Goal: Check status: Check status

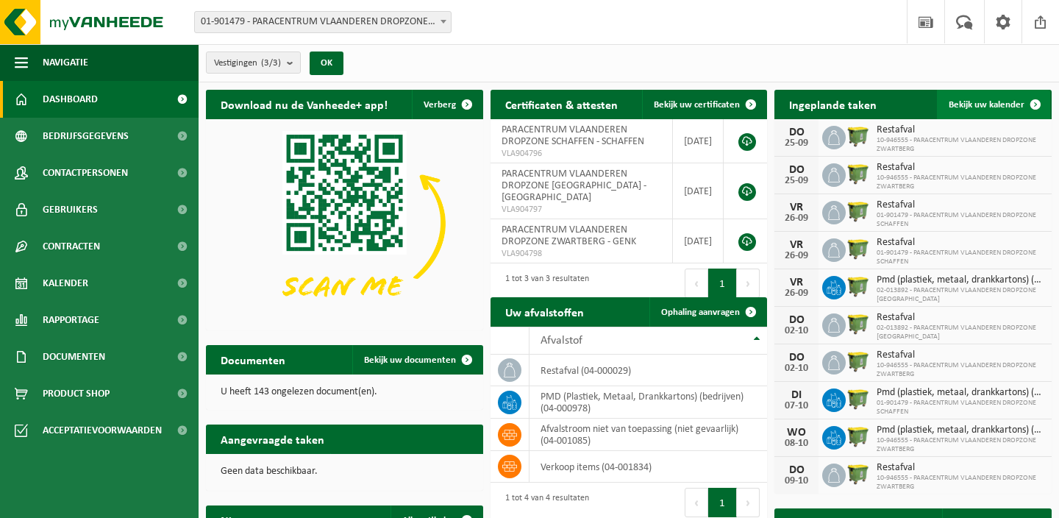
click at [978, 100] on span "Bekijk uw kalender" at bounding box center [987, 105] width 76 height 10
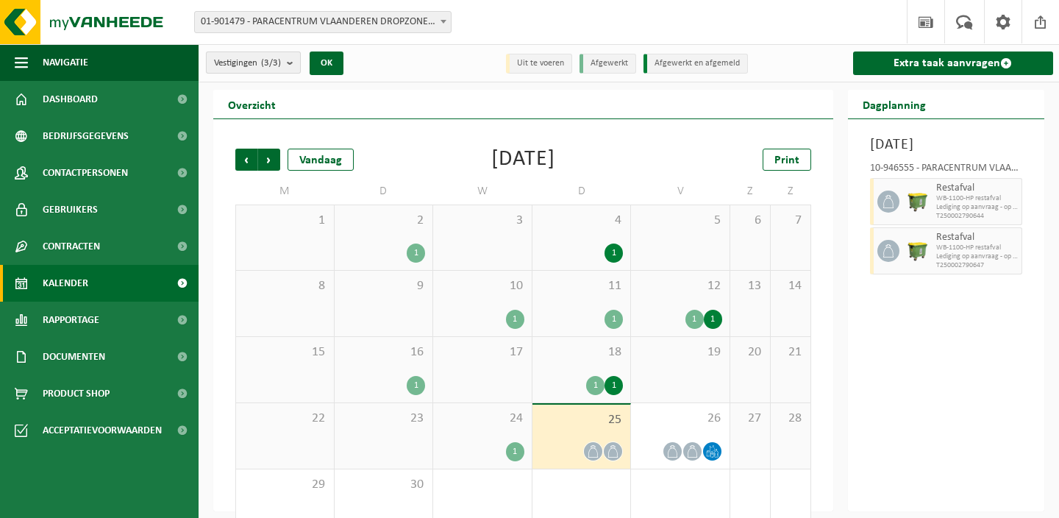
click at [268, 62] on count "(3/3)" at bounding box center [271, 63] width 20 height 10
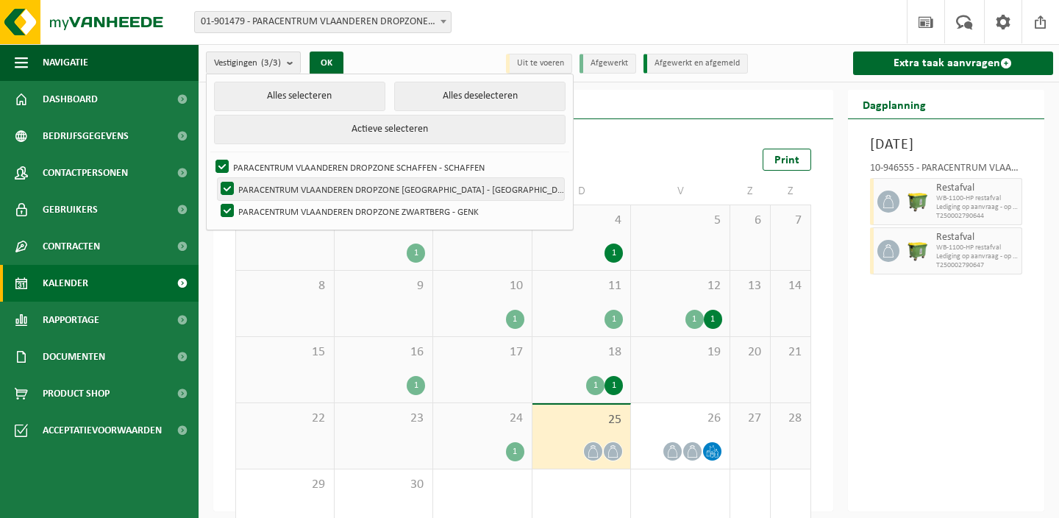
click at [346, 182] on label "PARACENTRUM VLAANDEREN DROPZONE [GEOGRAPHIC_DATA] - [GEOGRAPHIC_DATA]" at bounding box center [391, 189] width 346 height 22
click at [216, 178] on input "PARACENTRUM VLAANDEREN DROPZONE [GEOGRAPHIC_DATA] - [GEOGRAPHIC_DATA]" at bounding box center [215, 177] width 1 height 1
checkbox input "false"
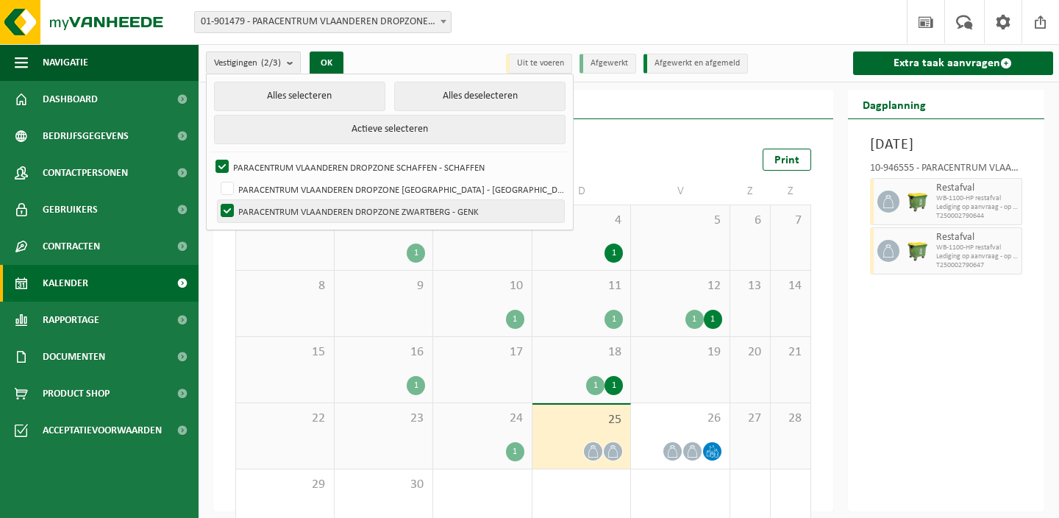
click at [335, 204] on label "PARACENTRUM VLAANDEREN DROPZONE ZWARTBERG - GENK" at bounding box center [391, 211] width 346 height 22
click at [216, 200] on input "PARACENTRUM VLAANDEREN DROPZONE ZWARTBERG - GENK" at bounding box center [215, 199] width 1 height 1
checkbox input "false"
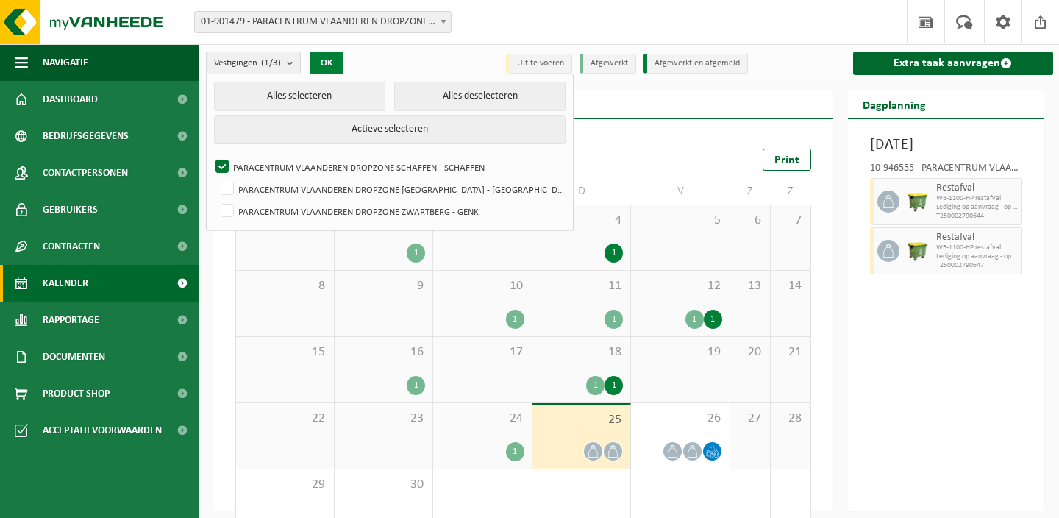
click at [328, 65] on button "OK" at bounding box center [327, 63] width 34 height 24
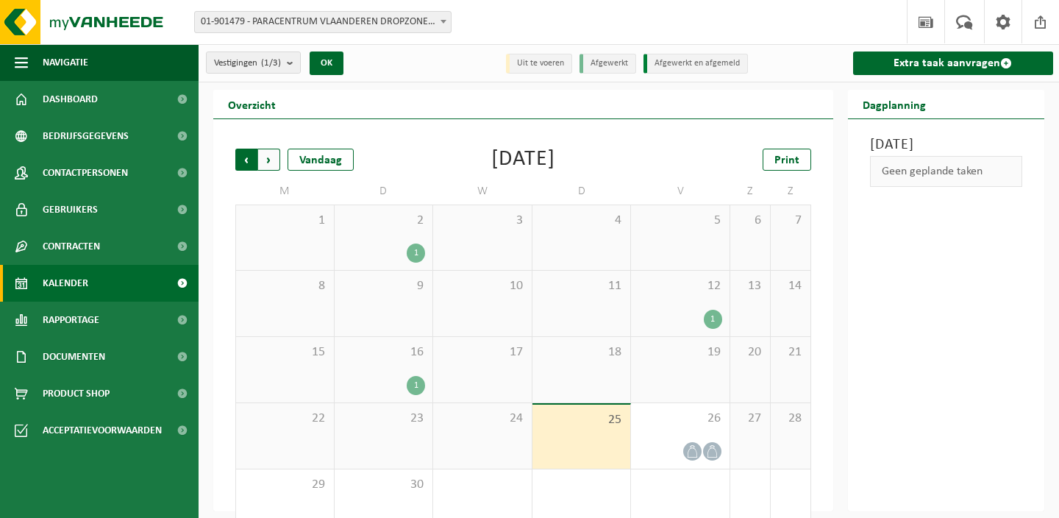
click at [271, 154] on span "Volgende" at bounding box center [269, 160] width 22 height 22
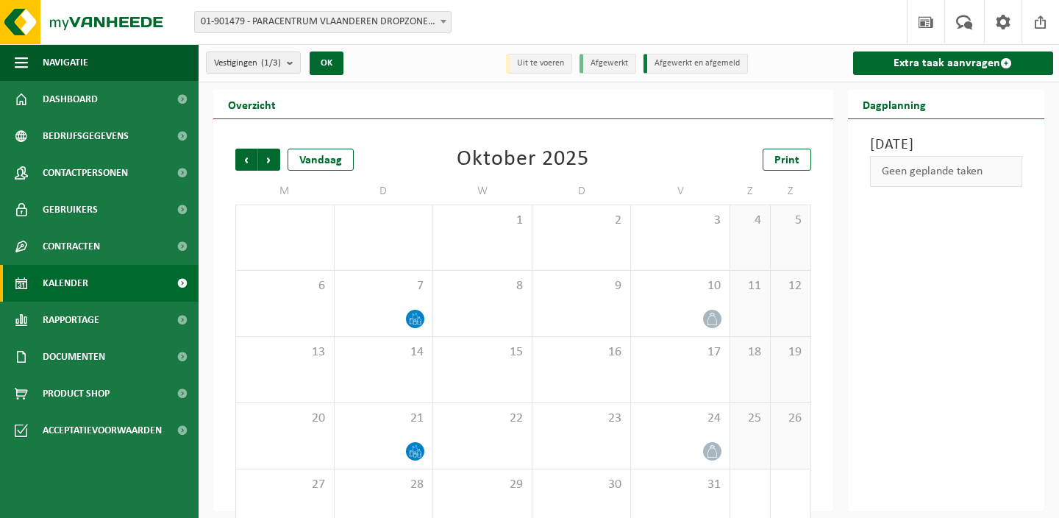
click at [271, 154] on span "Volgende" at bounding box center [269, 160] width 22 height 22
click at [274, 58] on count "(1/3)" at bounding box center [271, 63] width 20 height 10
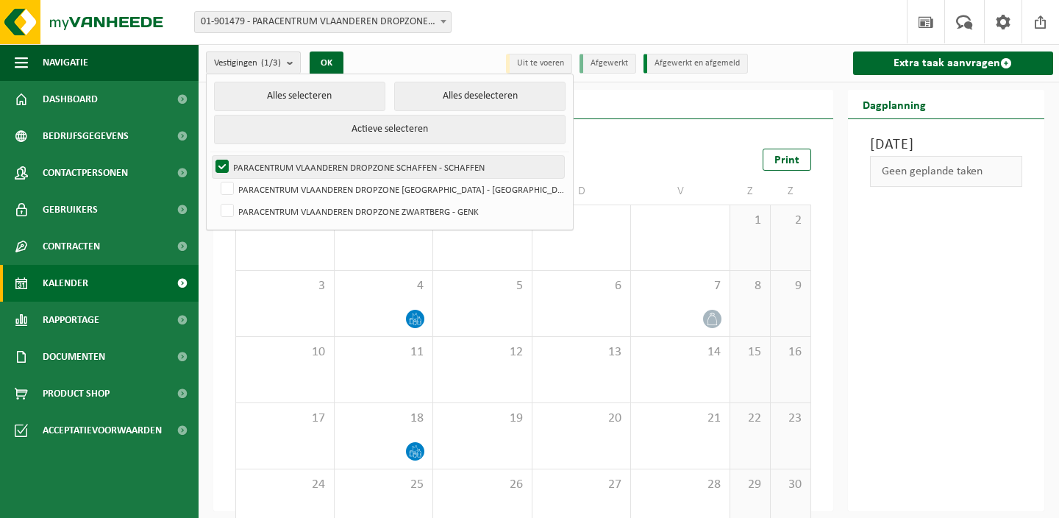
click at [274, 166] on label "PARACENTRUM VLAANDEREN DROPZONE SCHAFFEN - SCHAFFEN" at bounding box center [389, 167] width 352 height 22
click at [210, 156] on input "PARACENTRUM VLAANDEREN DROPZONE SCHAFFEN - SCHAFFEN" at bounding box center [210, 155] width 1 height 1
checkbox input "false"
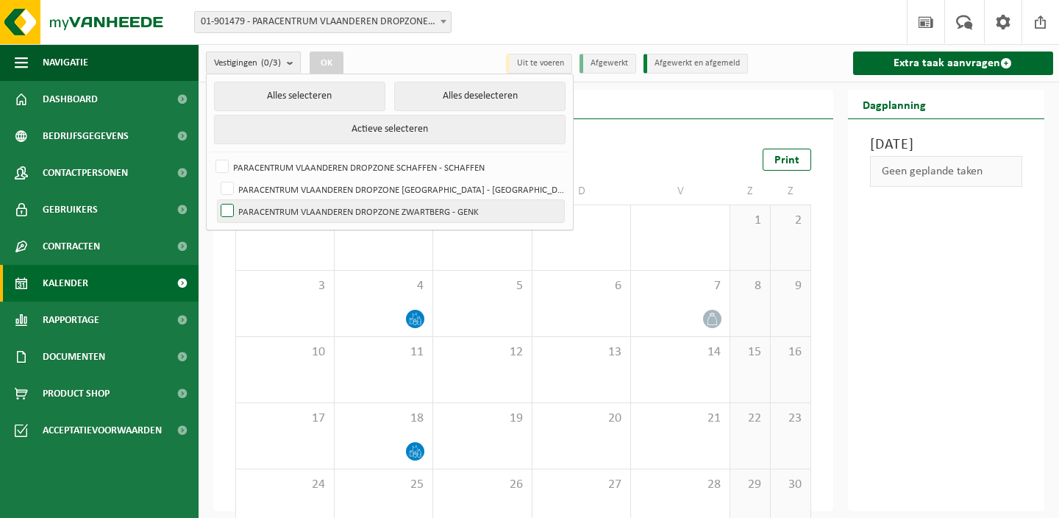
click at [269, 202] on label "PARACENTRUM VLAANDEREN DROPZONE ZWARTBERG - GENK" at bounding box center [391, 211] width 346 height 22
click at [216, 200] on input "PARACENTRUM VLAANDEREN DROPZONE ZWARTBERG - GENK" at bounding box center [215, 199] width 1 height 1
checkbox input "true"
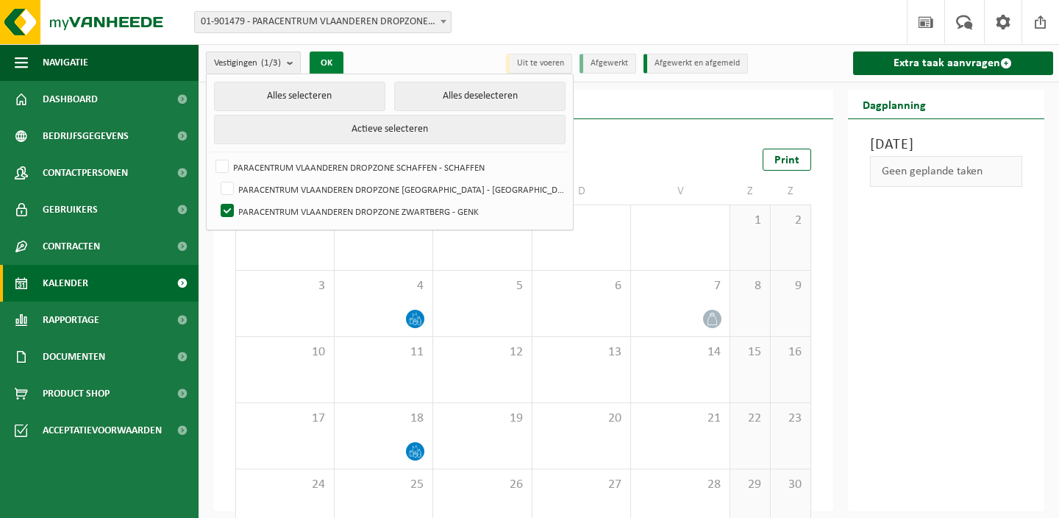
click at [333, 59] on button "OK" at bounding box center [327, 63] width 34 height 24
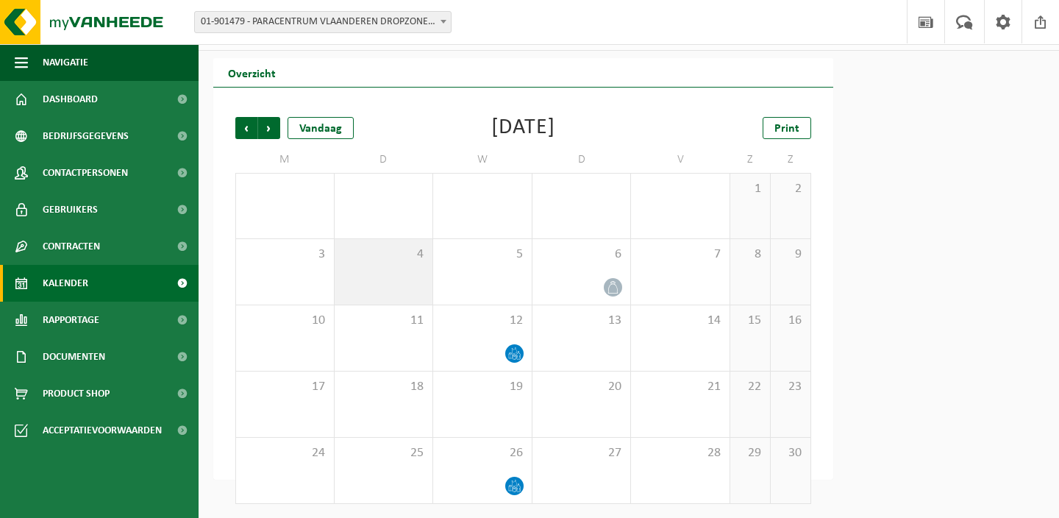
scroll to position [31, 0]
click at [252, 129] on span "Vorige" at bounding box center [246, 129] width 22 height 22
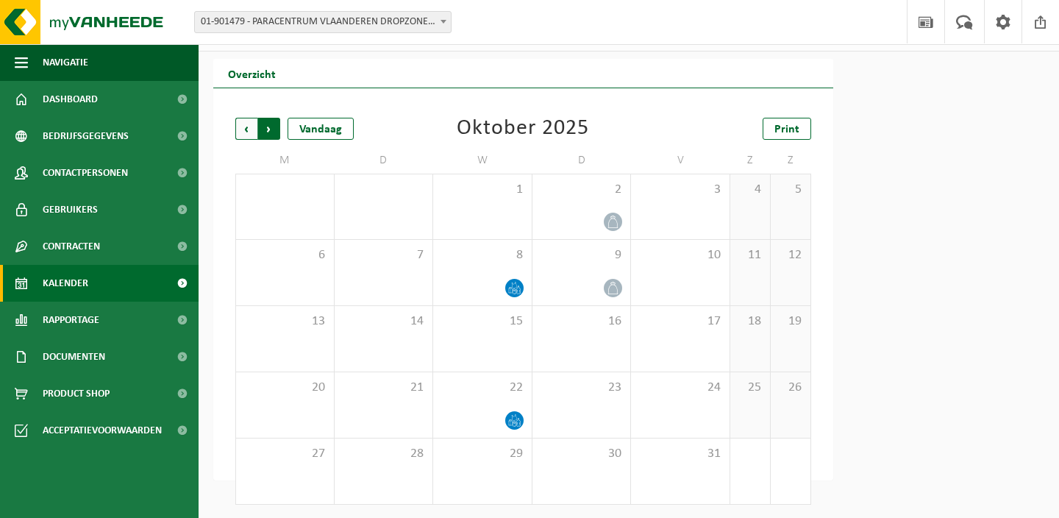
click at [247, 129] on span "Vorige" at bounding box center [246, 129] width 22 height 22
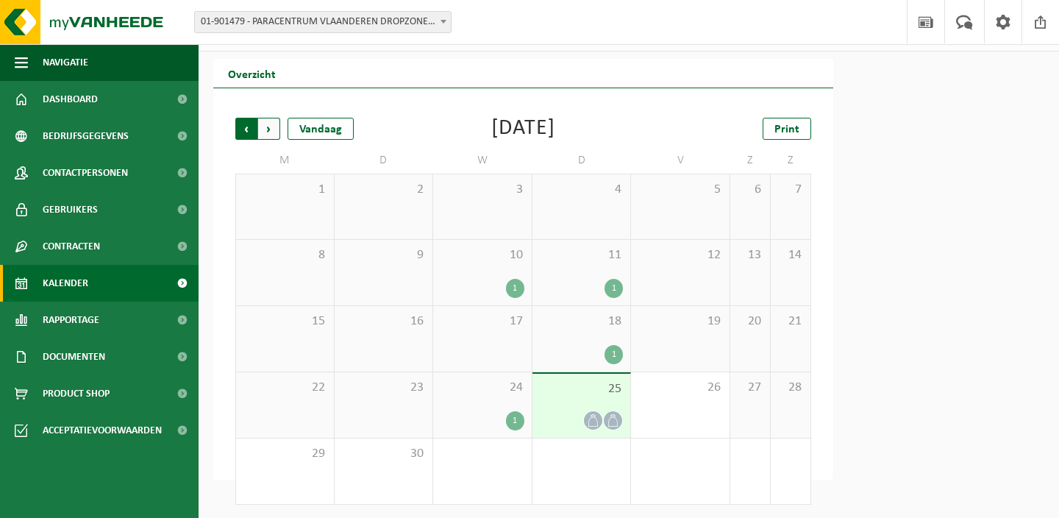
click at [269, 126] on span "Volgende" at bounding box center [269, 129] width 22 height 22
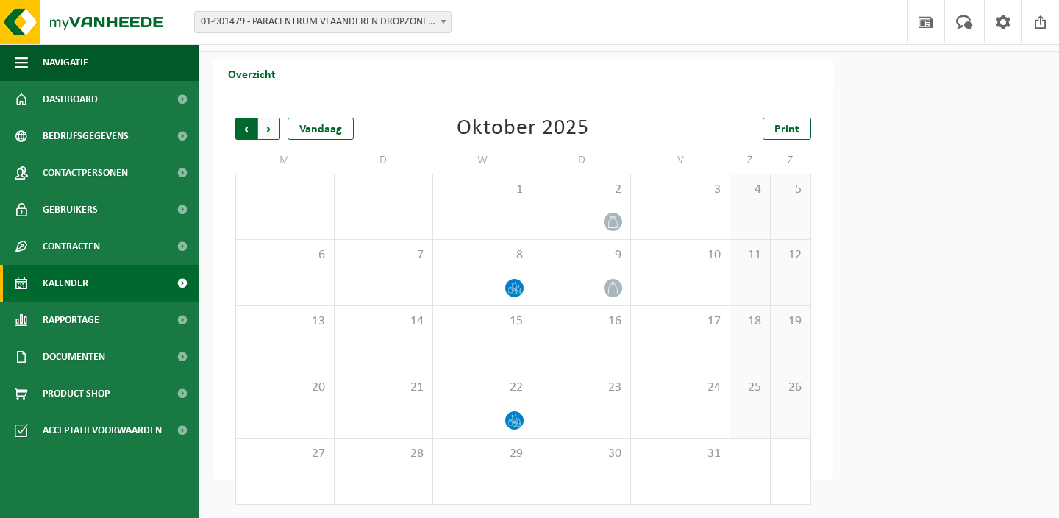
click at [267, 128] on span "Volgende" at bounding box center [269, 129] width 22 height 22
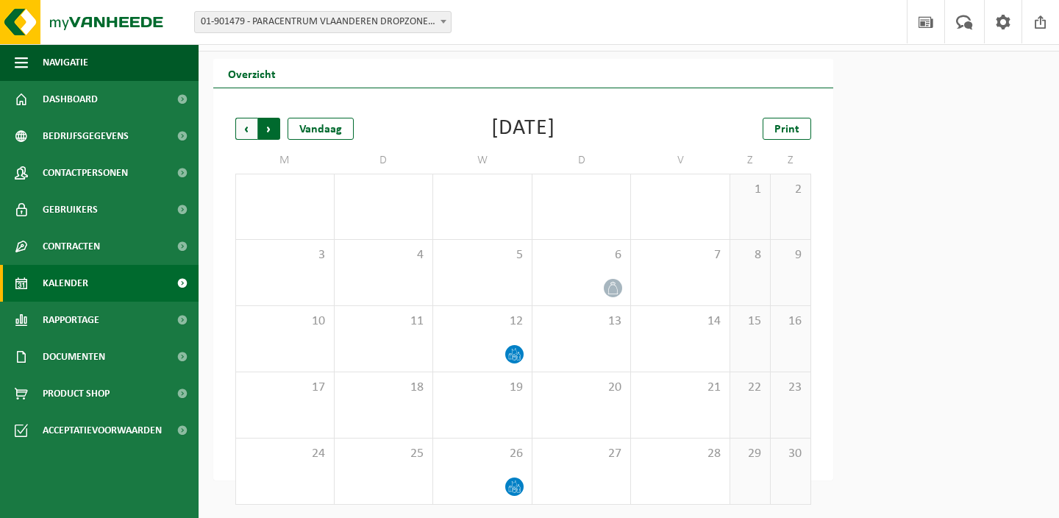
click at [252, 136] on span "Vorige" at bounding box center [246, 129] width 22 height 22
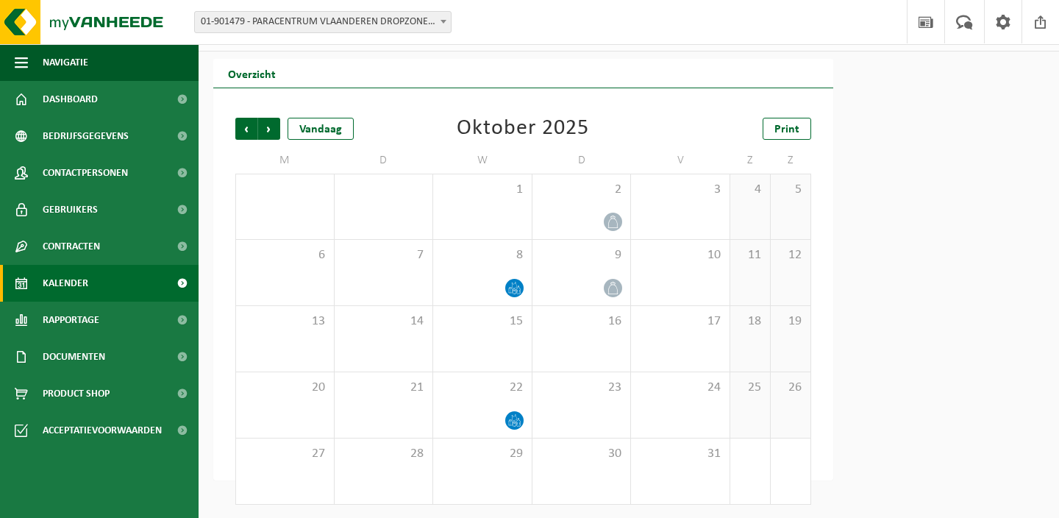
click at [351, 19] on span "01-901479 - PARACENTRUM VLAANDEREN DROPZONE SCHAFFEN - SCHAFFEN" at bounding box center [323, 22] width 256 height 21
click at [255, 123] on span "Vorige" at bounding box center [246, 129] width 22 height 22
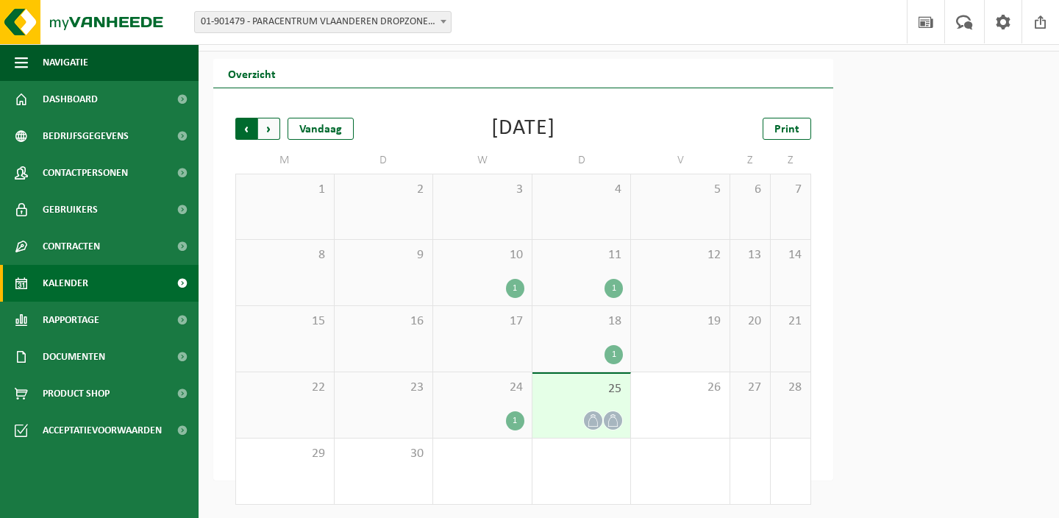
click at [275, 131] on span "Volgende" at bounding box center [269, 129] width 22 height 22
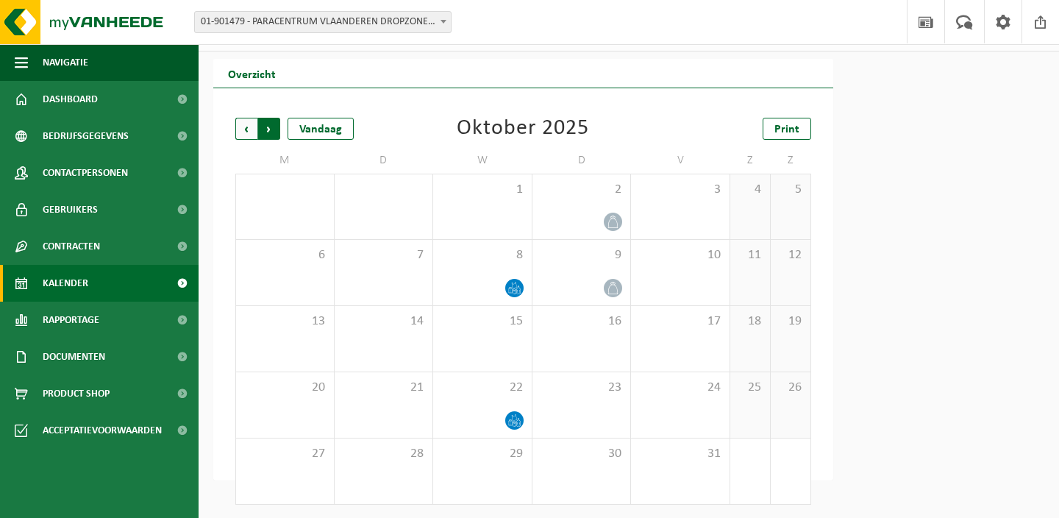
click at [252, 133] on span "Vorige" at bounding box center [246, 129] width 22 height 22
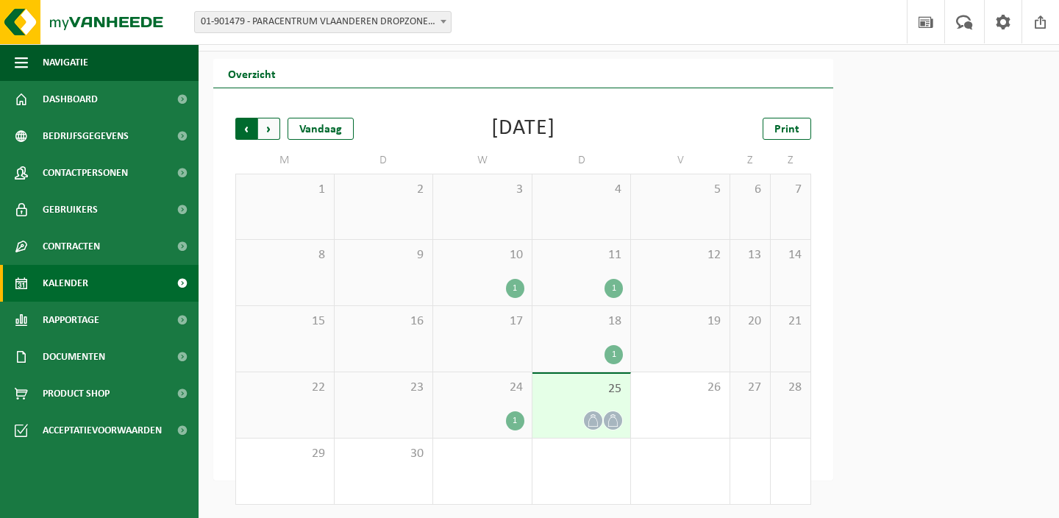
click at [274, 125] on span "Volgende" at bounding box center [269, 129] width 22 height 22
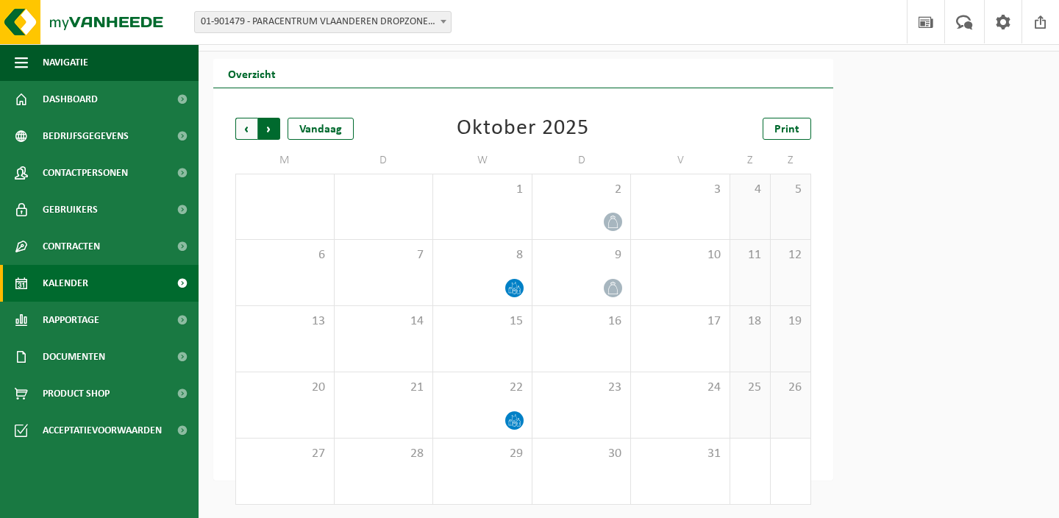
click at [238, 125] on span "Vorige" at bounding box center [246, 129] width 22 height 22
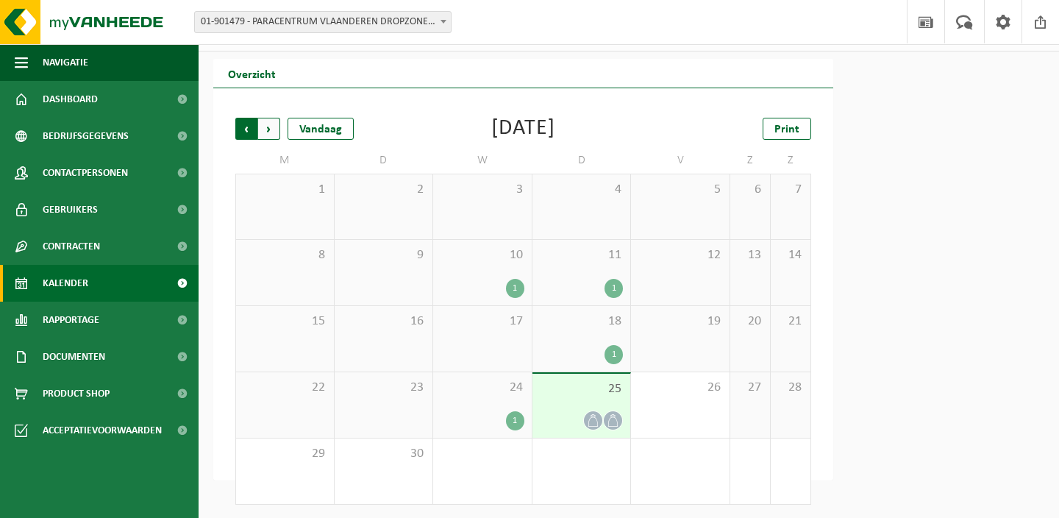
click at [274, 127] on span "Volgende" at bounding box center [269, 129] width 22 height 22
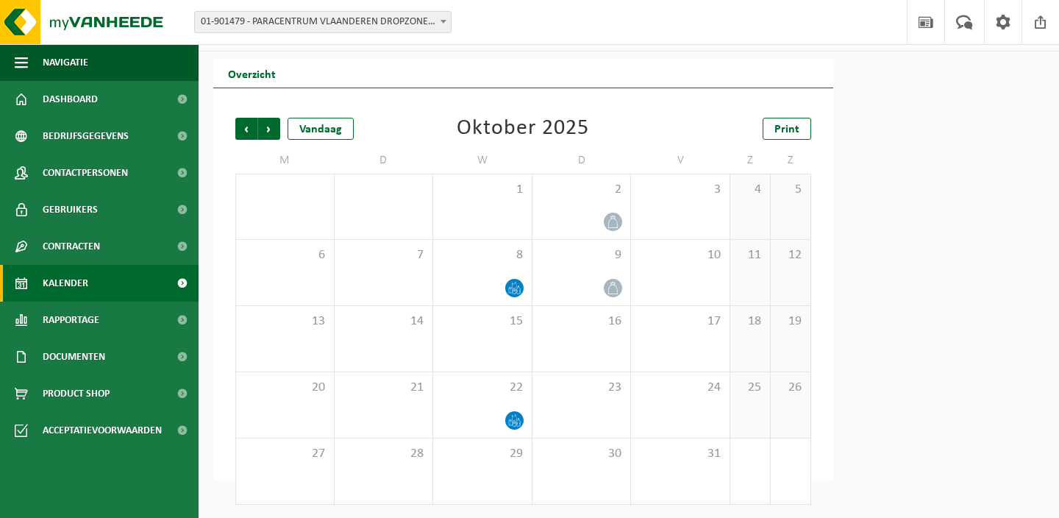
click at [369, 14] on span "01-901479 - PARACENTRUM VLAANDEREN DROPZONE SCHAFFEN - SCHAFFEN" at bounding box center [323, 22] width 256 height 21
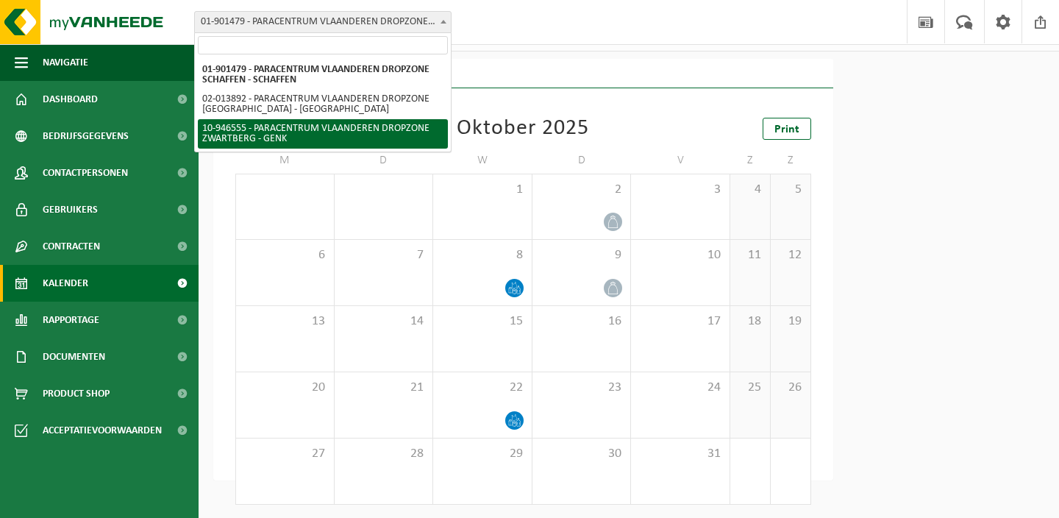
select select "142146"
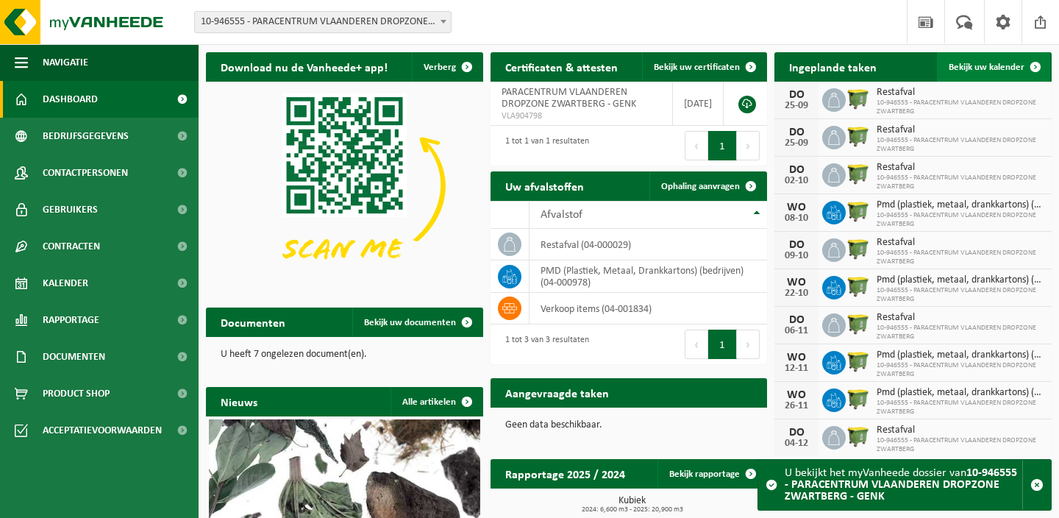
click at [990, 67] on span "Bekijk uw kalender" at bounding box center [987, 68] width 76 height 10
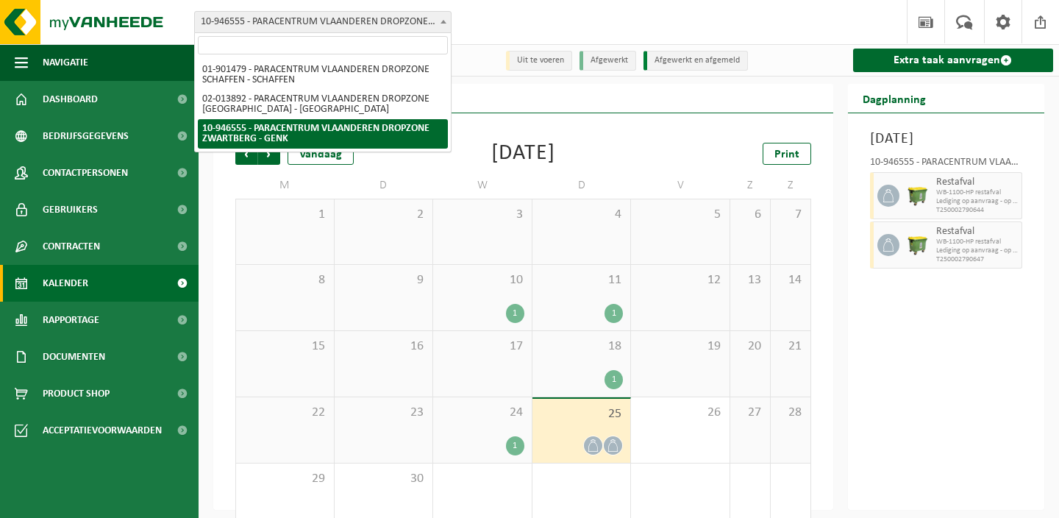
click at [388, 27] on span "10-946555 - PARACENTRUM VLAANDEREN DROPZONE ZWARTBERG - GENK" at bounding box center [323, 22] width 256 height 21
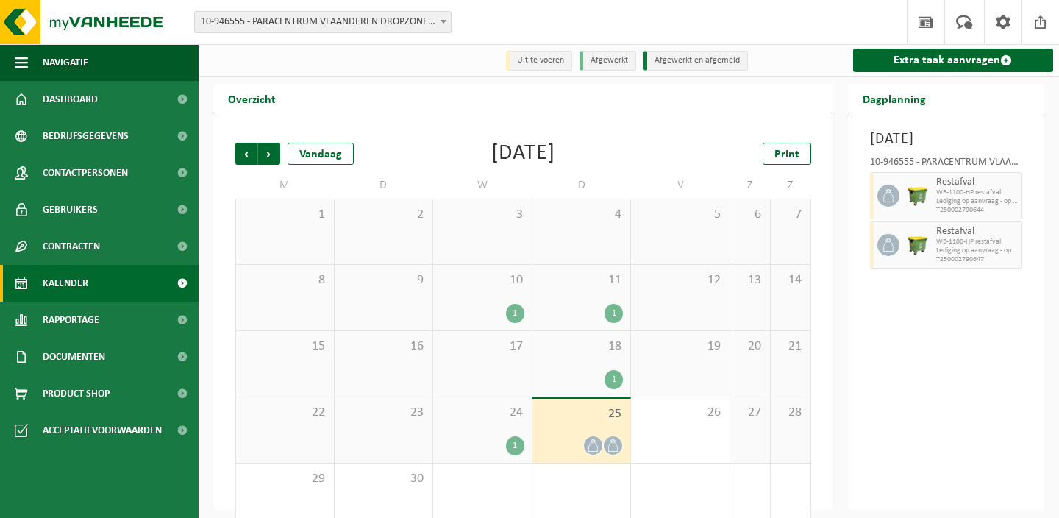
click at [505, 101] on div "Overzicht" at bounding box center [523, 98] width 620 height 29
click at [279, 160] on span "Volgende" at bounding box center [269, 154] width 22 height 22
